Goal: Find specific page/section

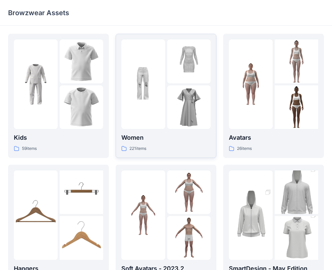
click at [173, 146] on div "221 items" at bounding box center [165, 148] width 89 height 7
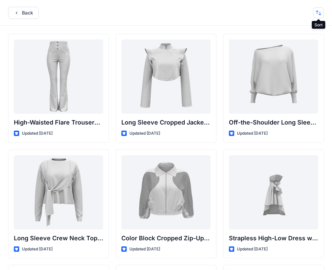
click at [319, 13] on button "button" at bounding box center [318, 12] width 11 height 11
click at [229, 17] on div "Back Last update A to Z" at bounding box center [166, 13] width 332 height 26
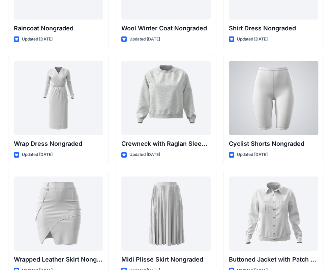
scroll to position [5985, 0]
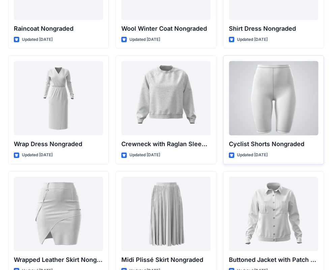
click at [277, 113] on div at bounding box center [273, 98] width 89 height 74
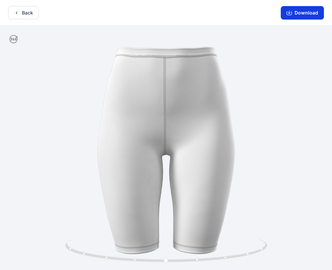
click at [299, 14] on button "Download" at bounding box center [302, 12] width 43 height 13
